Goal: Check status: Check status

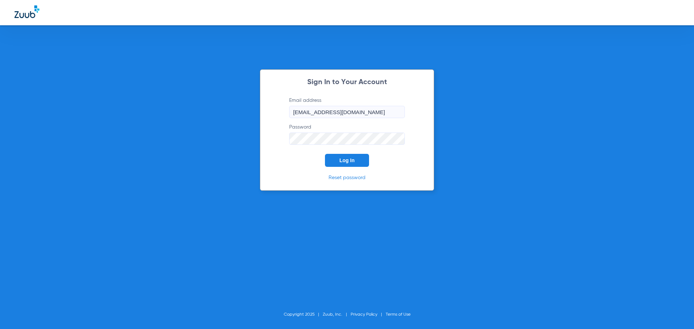
click at [352, 157] on button "Log In" at bounding box center [347, 160] width 44 height 13
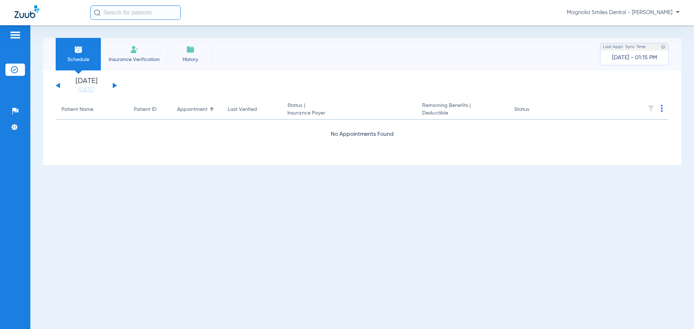
click at [115, 84] on div "[DATE] [DATE] [DATE] [DATE] [DATE] [DATE] [DATE] [DATE] [DATE] [DATE] [DATE] [D…" at bounding box center [86, 86] width 61 height 16
click at [112, 84] on div "[DATE] [DATE] [DATE] [DATE] [DATE] [DATE] [DATE] [DATE] [DATE] [DATE] [DATE] [D…" at bounding box center [86, 86] width 61 height 16
click at [115, 84] on button at bounding box center [115, 85] width 4 height 5
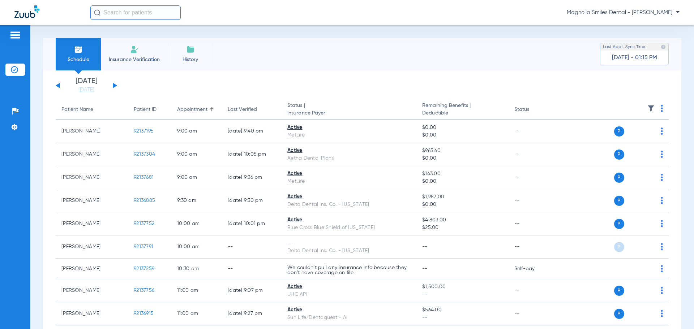
click at [115, 84] on button at bounding box center [115, 85] width 4 height 5
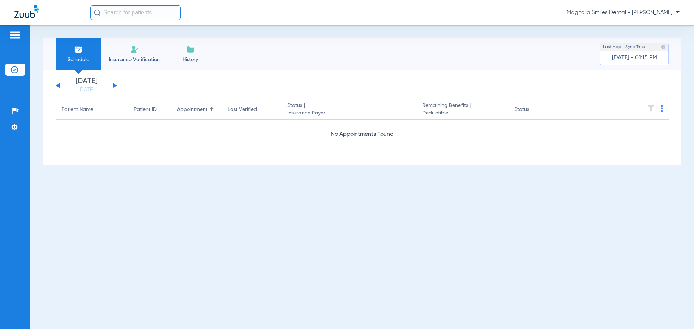
click at [115, 84] on button at bounding box center [115, 85] width 4 height 5
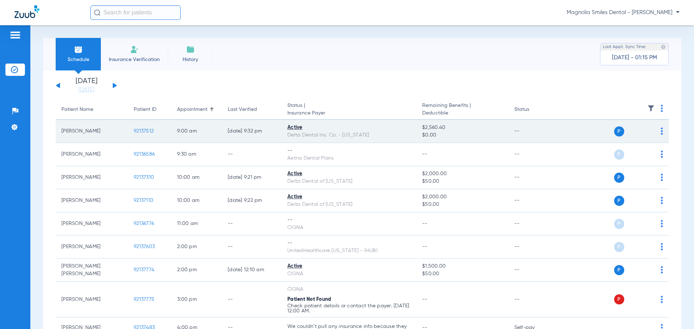
click at [139, 133] on span "92137512" at bounding box center [144, 131] width 20 height 5
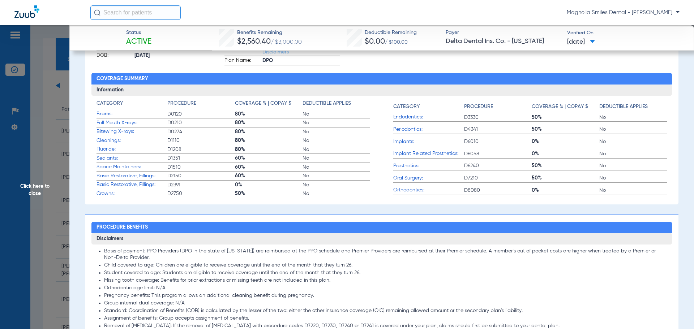
scroll to position [121, 0]
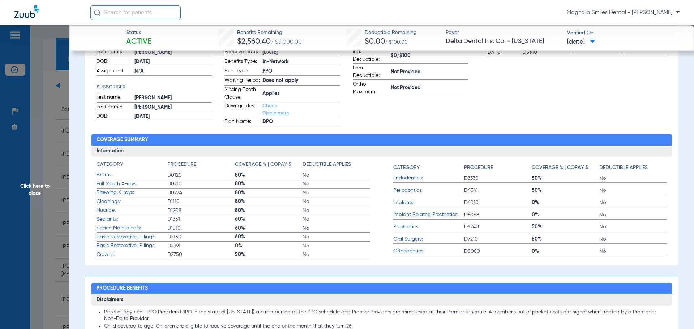
click at [35, 54] on span "Click here to close" at bounding box center [34, 189] width 69 height 329
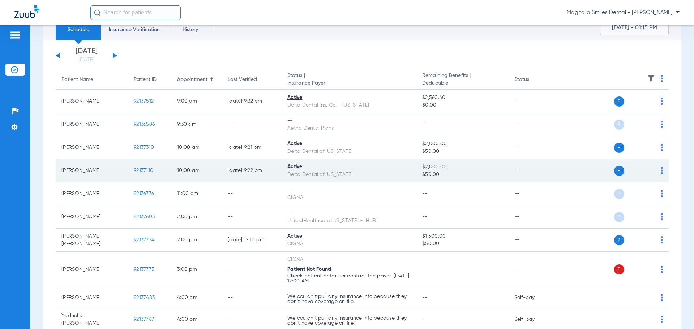
scroll to position [0, 0]
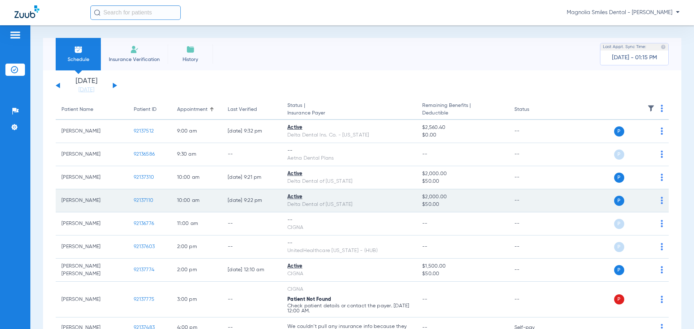
click at [151, 200] on span "92137110" at bounding box center [144, 200] width 20 height 5
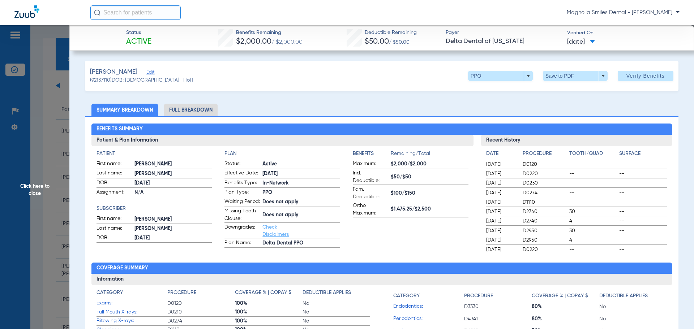
click at [38, 80] on span "Click here to close" at bounding box center [34, 189] width 69 height 329
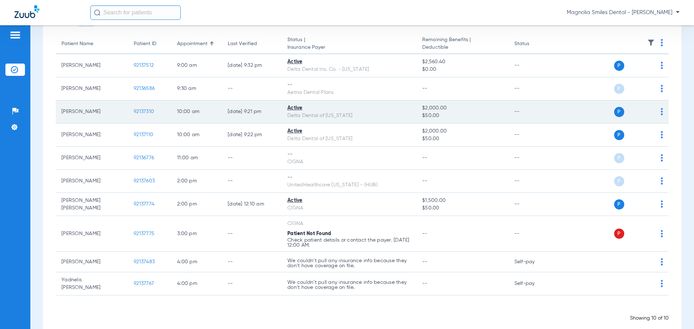
scroll to position [72, 0]
